Goal: Task Accomplishment & Management: Manage account settings

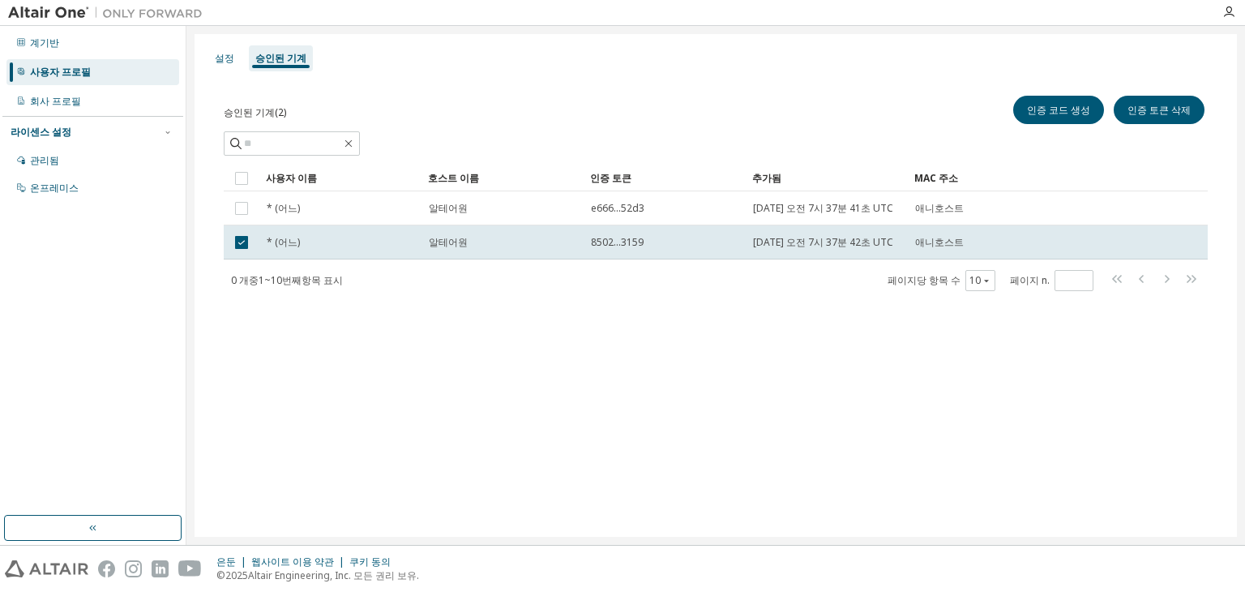
click at [81, 70] on font "사용자 프로필" at bounding box center [60, 72] width 61 height 14
click at [77, 109] on div "회사 프로필" at bounding box center [92, 101] width 173 height 26
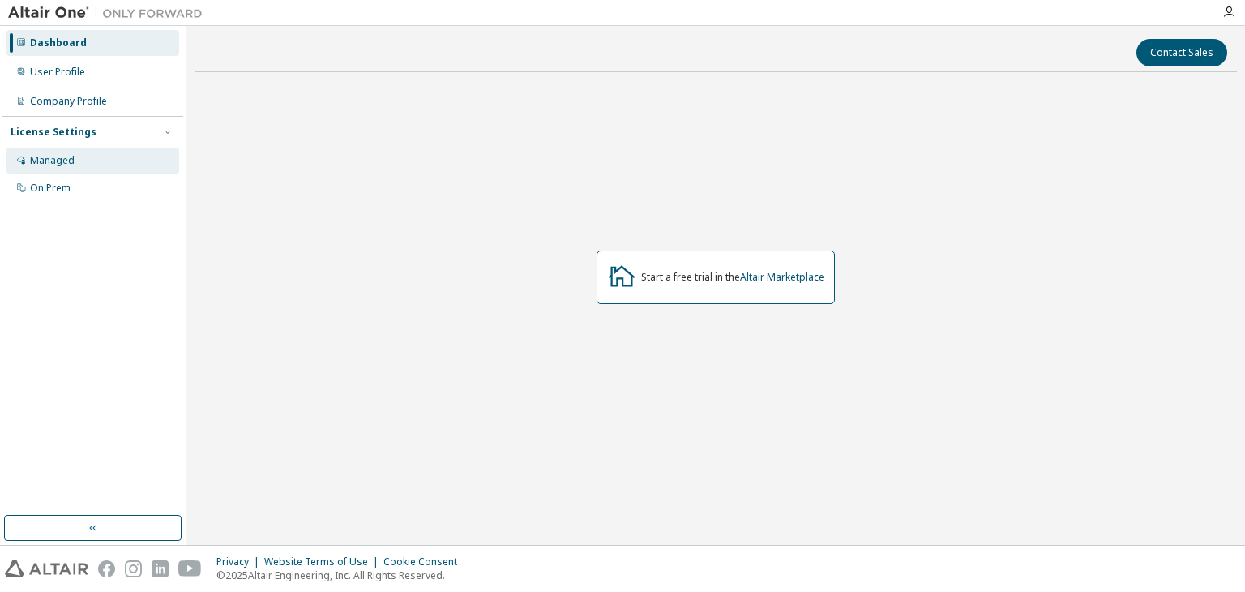
click at [71, 166] on div "Managed" at bounding box center [52, 160] width 45 height 13
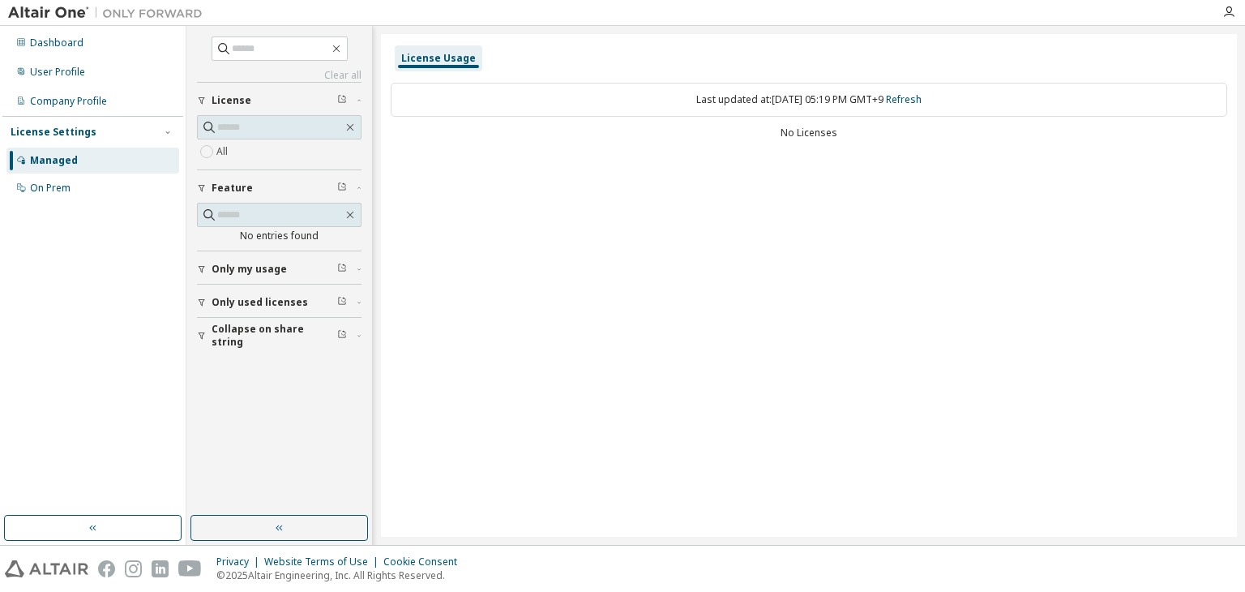
click at [442, 60] on div "License Usage" at bounding box center [438, 58] width 75 height 13
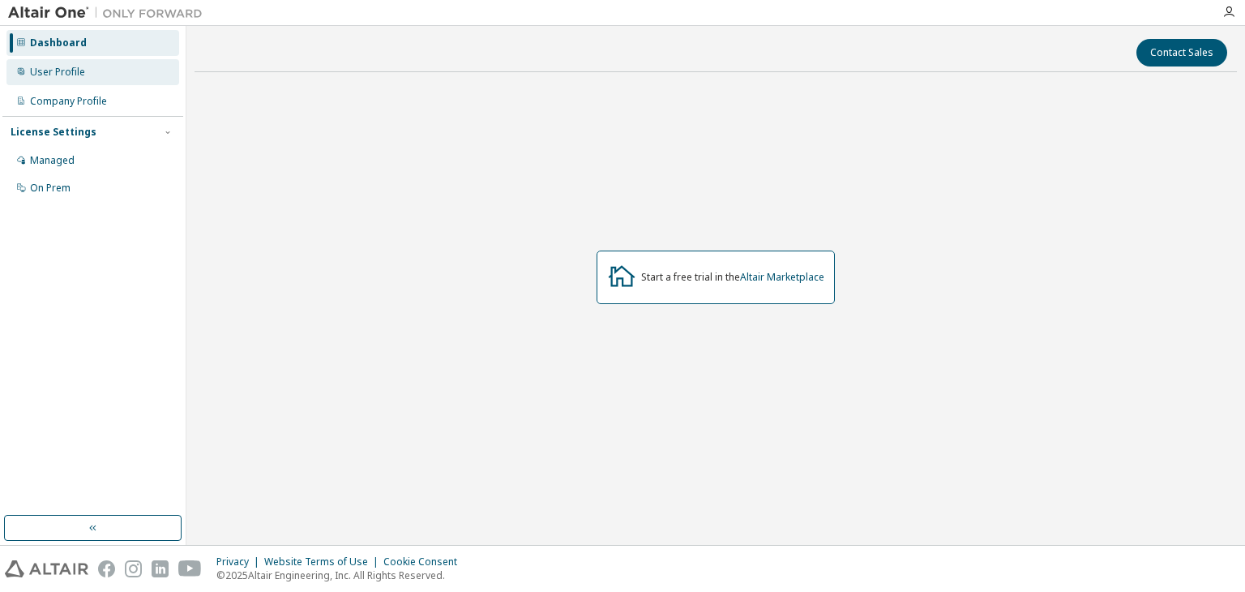
click at [72, 74] on div "User Profile" at bounding box center [57, 72] width 55 height 13
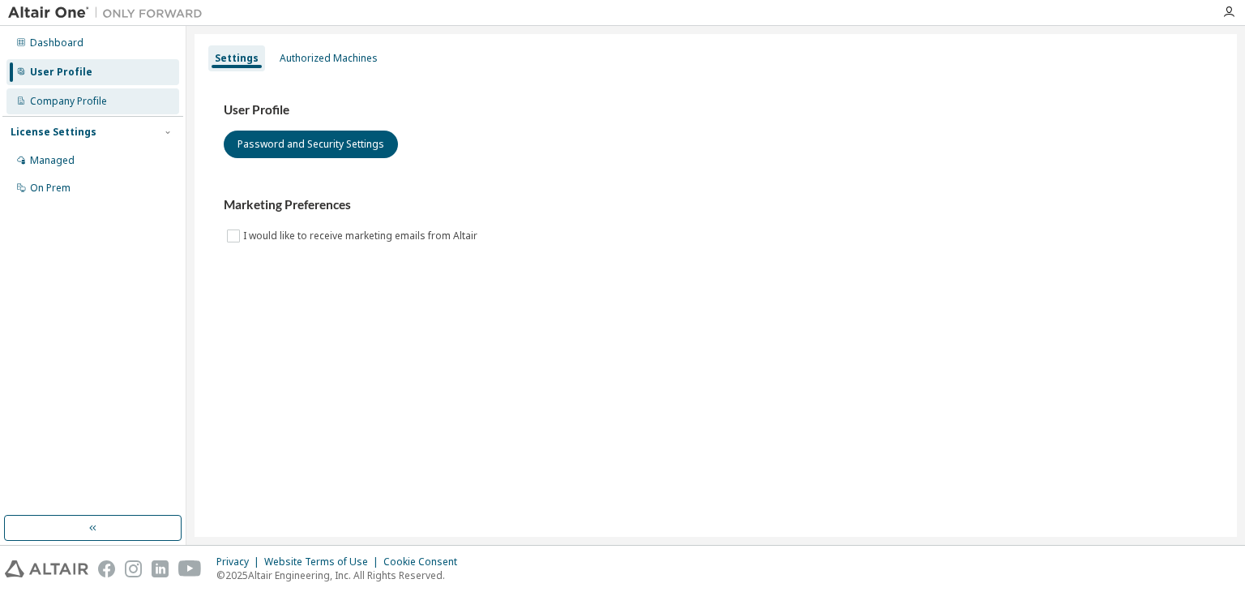
click at [72, 98] on div "Company Profile" at bounding box center [68, 101] width 77 height 13
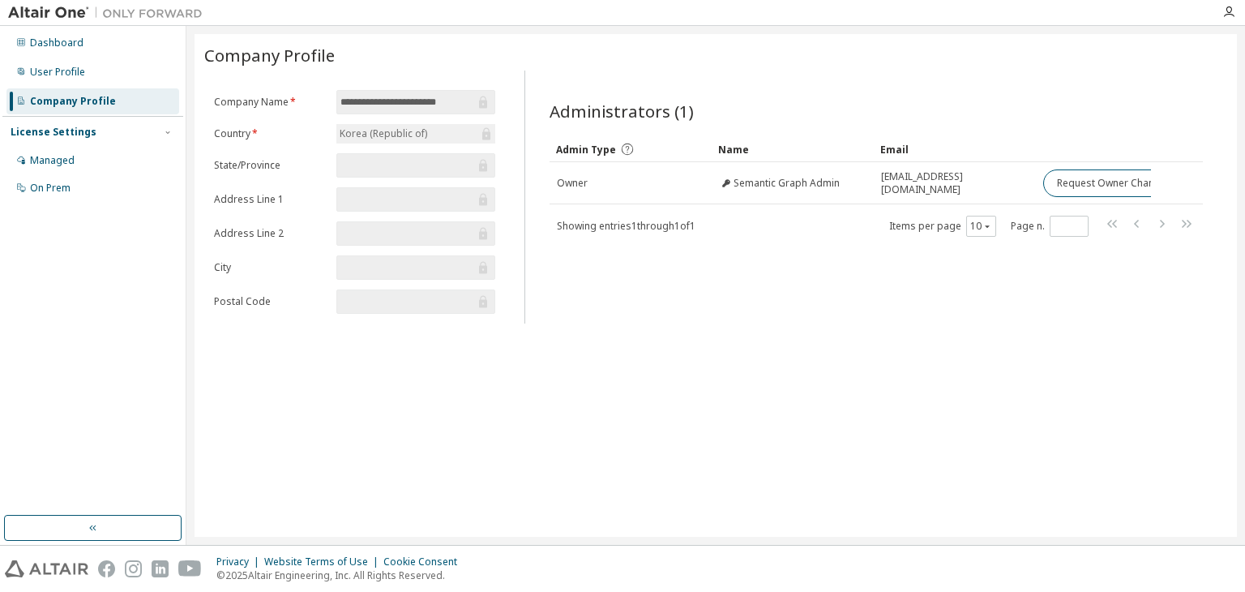
click at [50, 134] on div "License Settings" at bounding box center [54, 132] width 86 height 13
click at [62, 133] on div "License Settings" at bounding box center [54, 132] width 86 height 13
click at [68, 167] on div "Managed" at bounding box center [92, 161] width 173 height 26
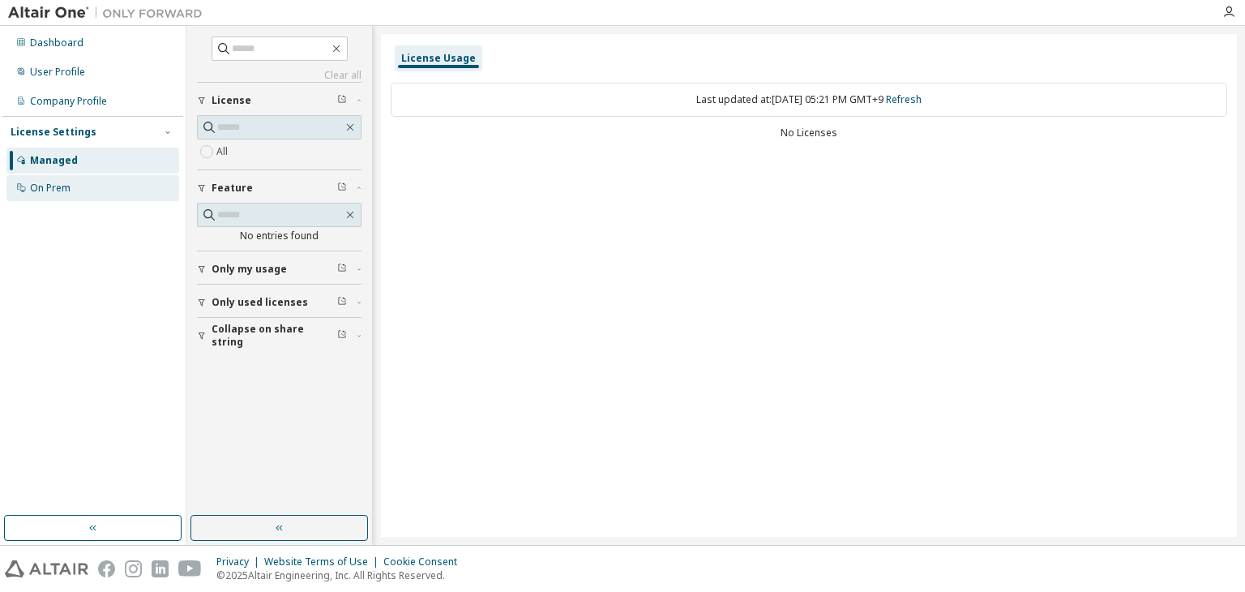
click at [65, 189] on div "On Prem" at bounding box center [50, 188] width 41 height 13
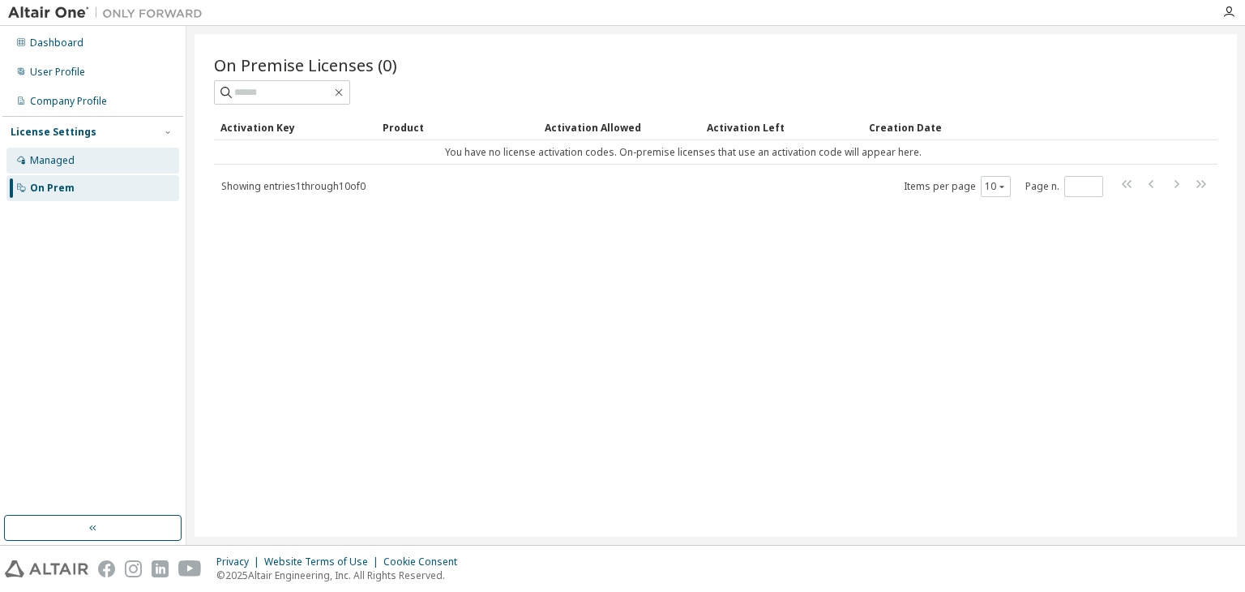
click at [92, 164] on div "Managed" at bounding box center [92, 161] width 173 height 26
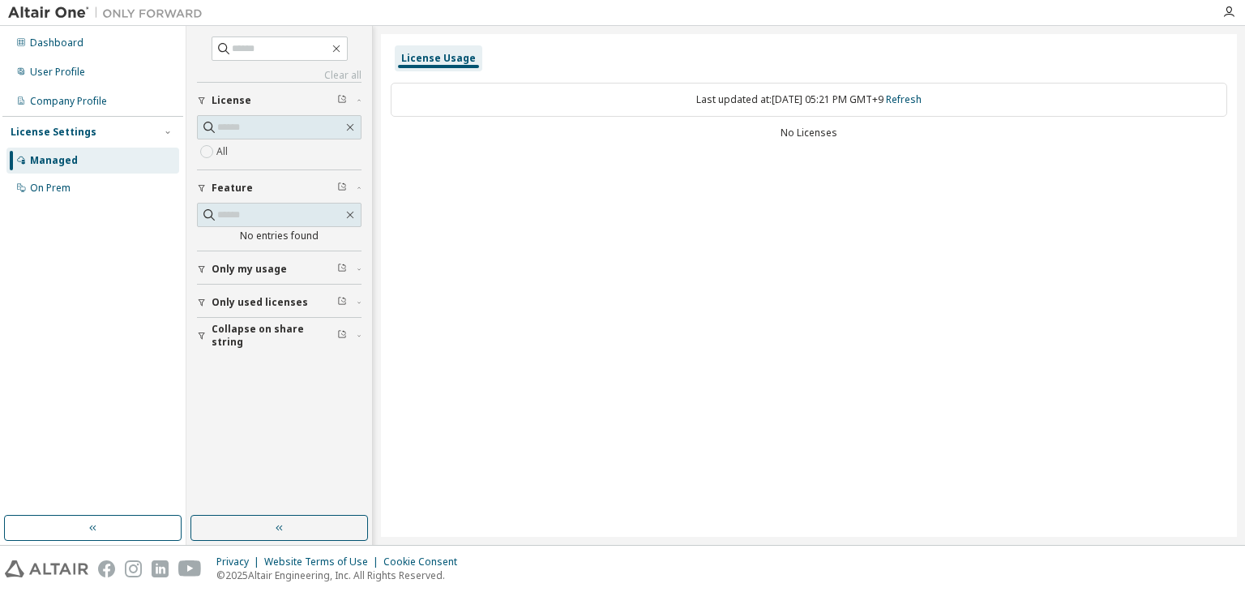
click at [276, 268] on span "Only my usage" at bounding box center [249, 269] width 75 height 13
click at [272, 348] on span "Only used licenses" at bounding box center [260, 349] width 96 height 13
click at [1232, 14] on icon "button" at bounding box center [1229, 12] width 13 height 13
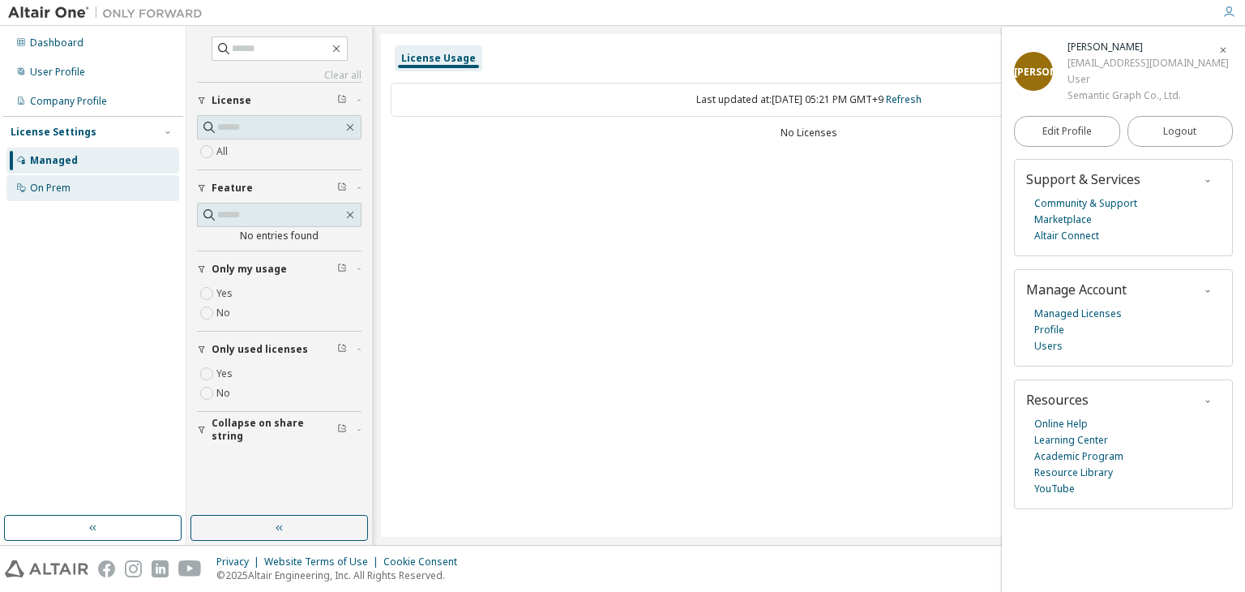
click at [41, 193] on div "On Prem" at bounding box center [50, 188] width 41 height 13
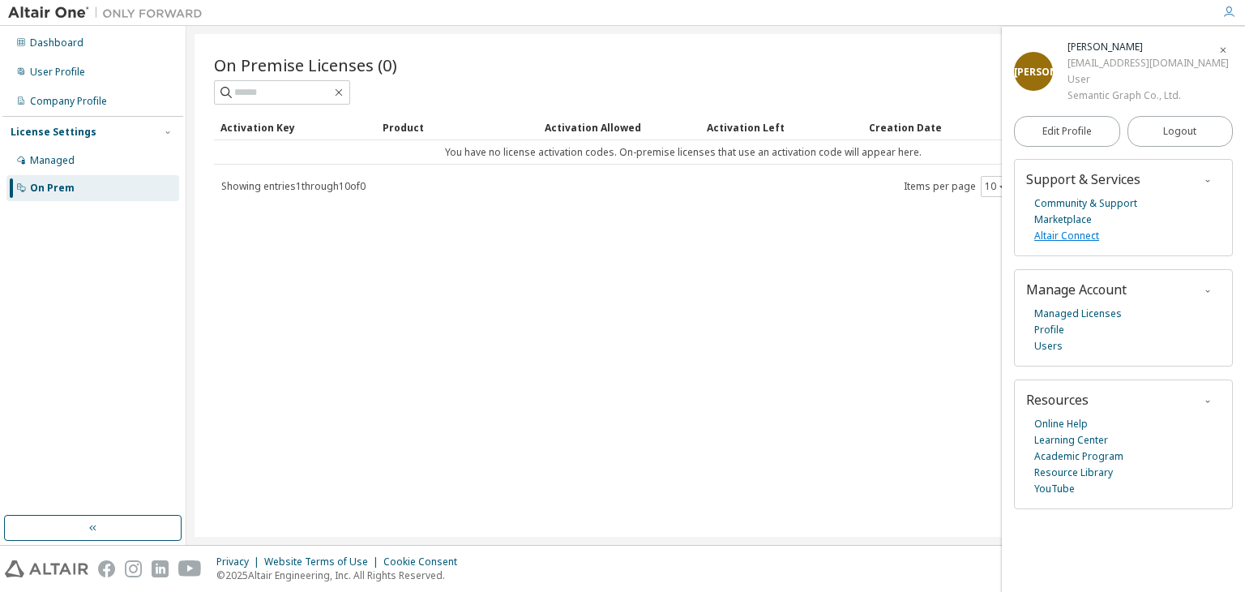
click at [1086, 235] on link "Altair Connect" at bounding box center [1067, 236] width 65 height 16
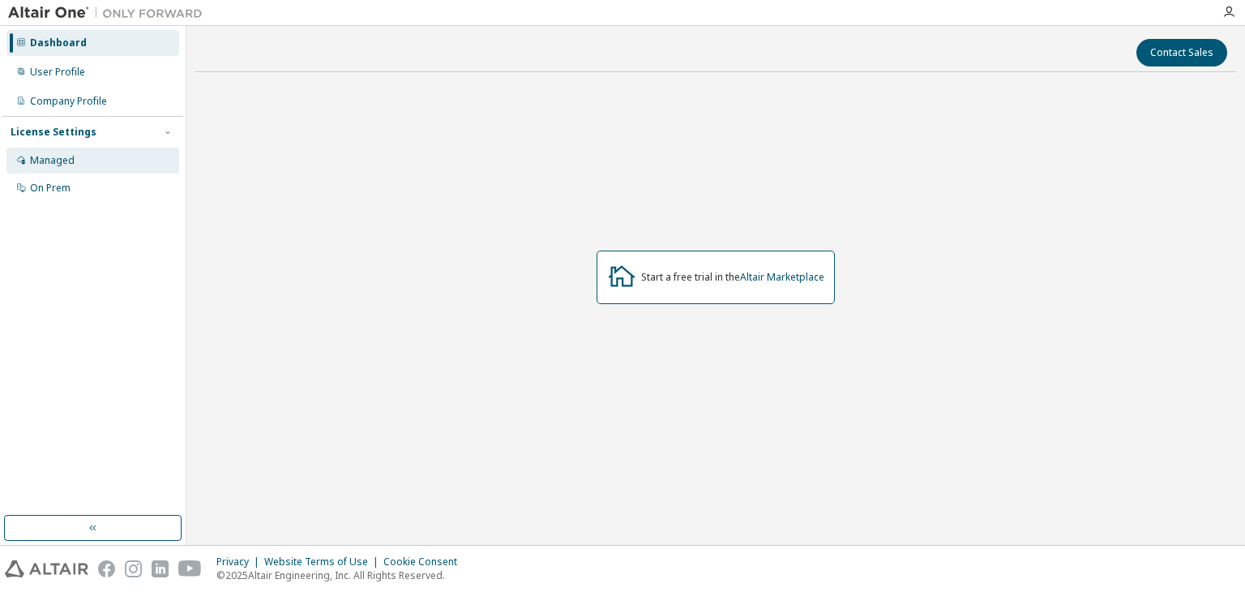
click at [36, 154] on div "Managed" at bounding box center [52, 160] width 45 height 13
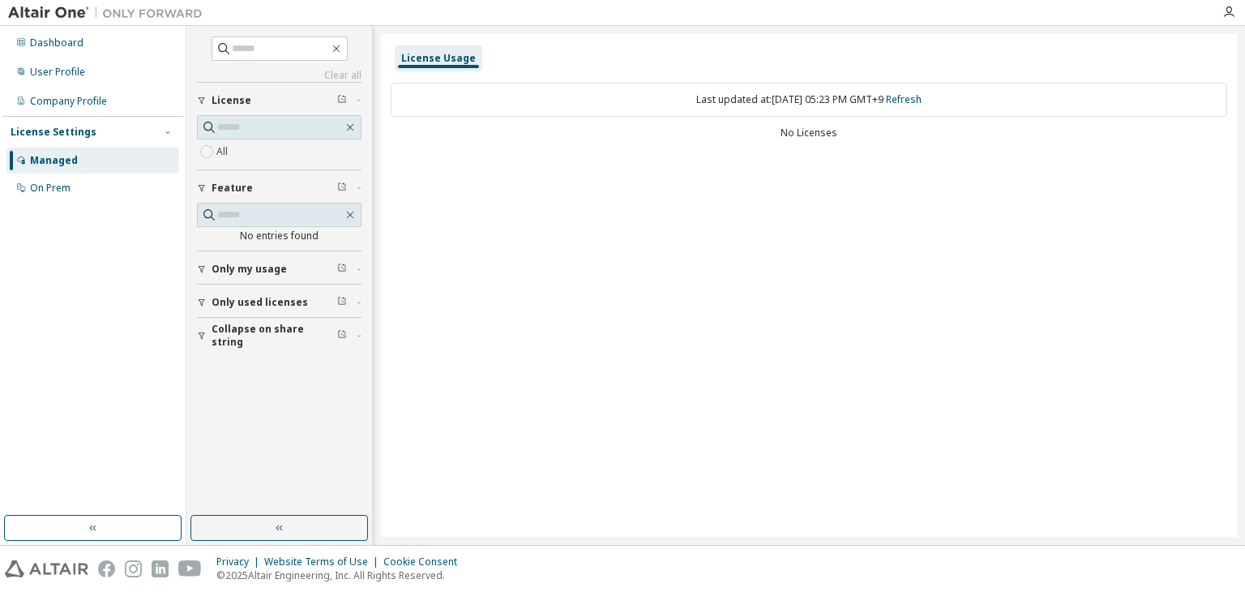
click at [261, 389] on div "Clear all Collapse on share string Only used licenses Only my usage Feature No …" at bounding box center [279, 270] width 181 height 485
